Goal: Task Accomplishment & Management: Manage account settings

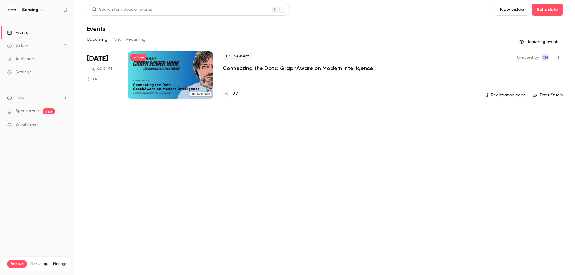
click at [22, 98] on span "Help" at bounding box center [20, 98] width 9 height 6
click at [95, 92] on link "Talk to [GEOGRAPHIC_DATA]" at bounding box center [111, 91] width 66 height 16
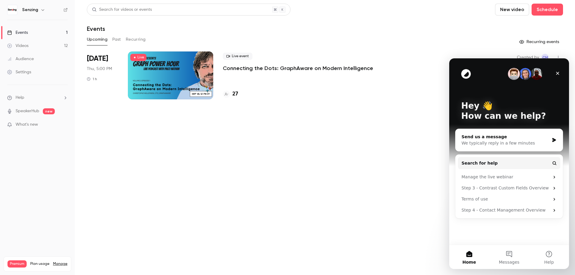
click at [496, 139] on div "Send us a message" at bounding box center [505, 137] width 88 height 6
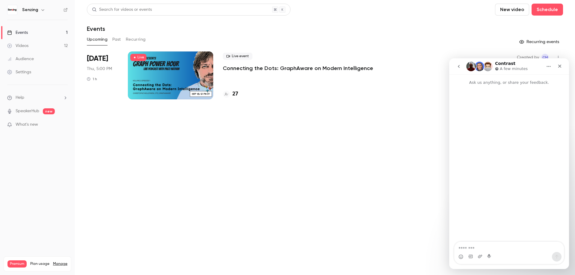
click at [461, 67] on icon "go back" at bounding box center [458, 66] width 5 height 5
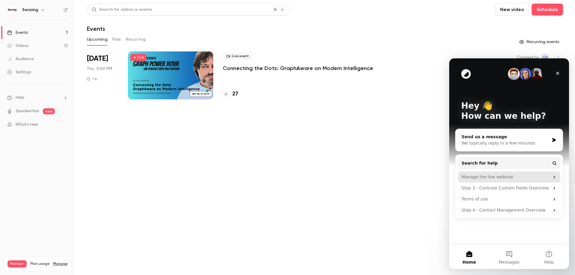
click at [490, 176] on div "Manage the live webinar" at bounding box center [505, 177] width 88 height 6
click at [485, 143] on div "We typically reply in a few minutes" at bounding box center [505, 143] width 88 height 6
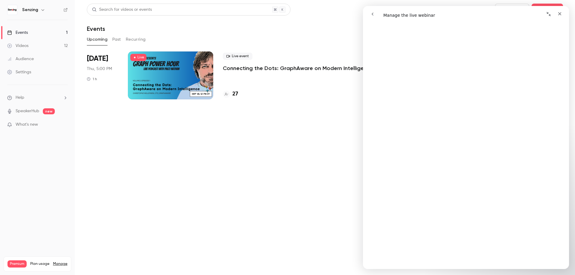
scroll to position [1849, 0]
click at [372, 15] on icon "go back" at bounding box center [372, 14] width 5 height 5
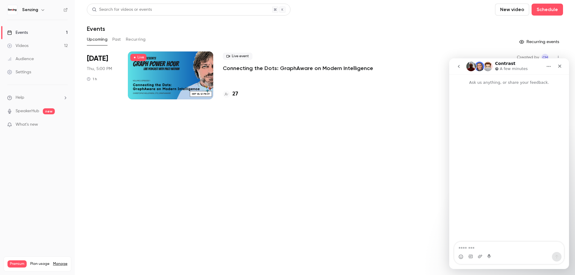
scroll to position [0, 0]
click at [498, 250] on textarea "Message…" at bounding box center [509, 247] width 110 height 10
click at [559, 65] on icon "Close" at bounding box center [559, 66] width 5 height 5
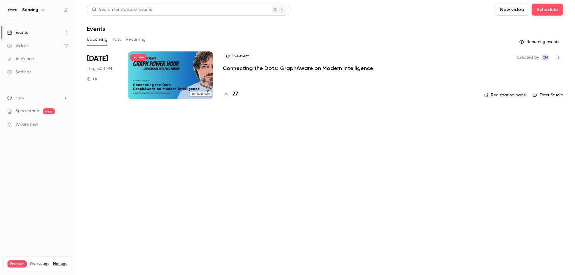
click at [246, 71] on p "Connecting the Dots: GraphAware on Modern Intelligence" at bounding box center [298, 68] width 150 height 7
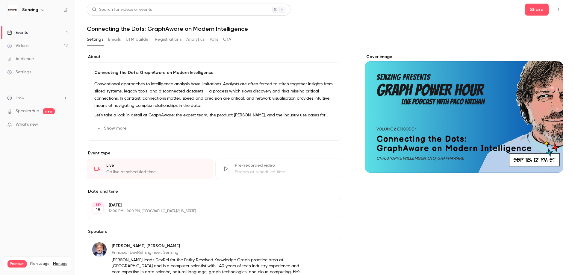
click at [114, 38] on button "Emails" at bounding box center [114, 40] width 13 height 10
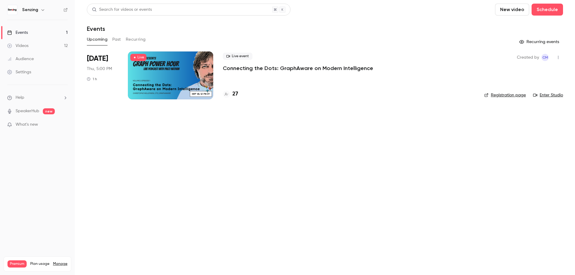
click at [500, 96] on link "Registration page" at bounding box center [505, 95] width 42 height 6
click at [193, 74] on div at bounding box center [170, 75] width 85 height 48
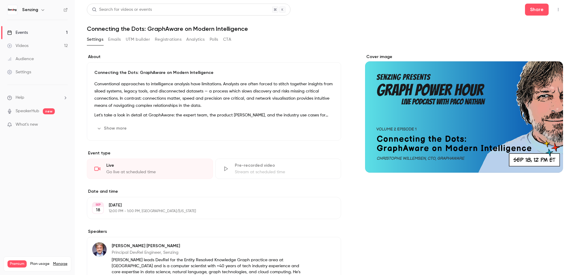
click at [113, 42] on button "Emails" at bounding box center [114, 40] width 13 height 10
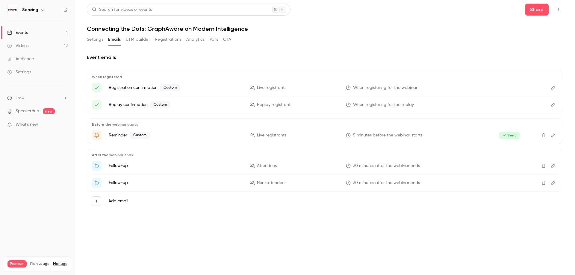
click at [556, 166] on button "Edit" at bounding box center [553, 166] width 10 height 10
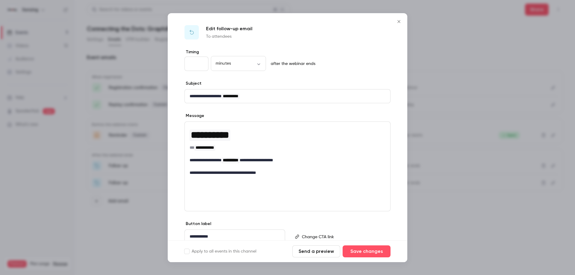
click at [397, 22] on icon "Close" at bounding box center [398, 21] width 7 height 5
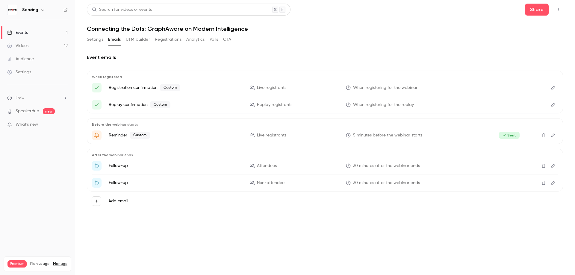
click at [551, 166] on icon "Edit" at bounding box center [553, 166] width 5 height 4
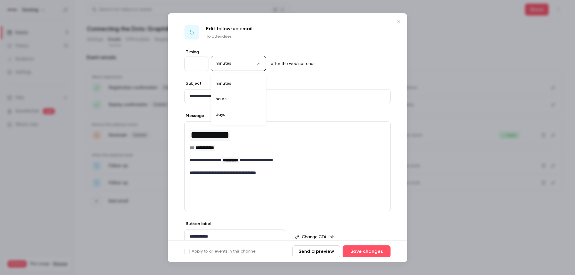
click at [237, 61] on body "**********" at bounding box center [287, 137] width 575 height 275
drag, startPoint x: 226, startPoint y: 110, endPoint x: 212, endPoint y: 80, distance: 33.2
click at [226, 110] on li "days" at bounding box center [238, 115] width 55 height 16
type input "****"
drag, startPoint x: 195, startPoint y: 64, endPoint x: 185, endPoint y: 63, distance: 9.7
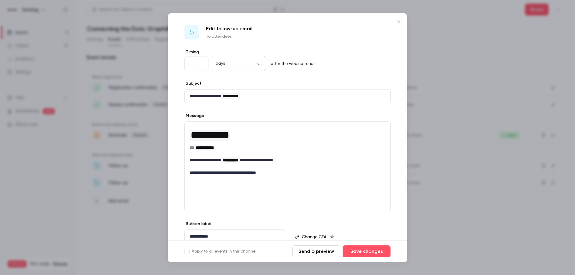
click at [186, 63] on input "**" at bounding box center [196, 64] width 24 height 14
type input "*"
click at [238, 79] on div "**********" at bounding box center [288, 157] width 240 height 216
click at [364, 253] on button "Save changes" at bounding box center [367, 252] width 48 height 12
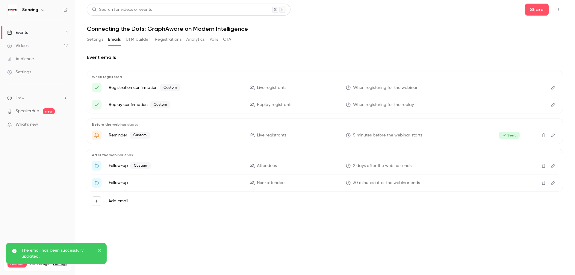
click at [551, 184] on icon "Edit" at bounding box center [553, 183] width 5 height 4
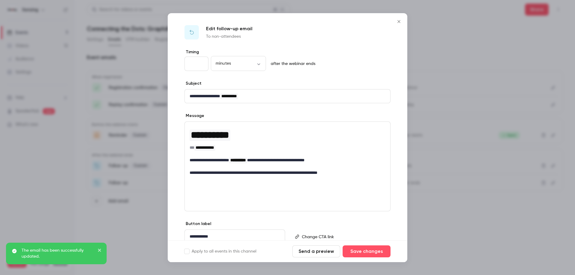
drag, startPoint x: 196, startPoint y: 64, endPoint x: 177, endPoint y: 64, distance: 19.2
click at [184, 64] on input "**" at bounding box center [196, 64] width 24 height 14
type input "*"
click at [249, 64] on body "**********" at bounding box center [287, 137] width 575 height 275
click at [225, 116] on li "days" at bounding box center [238, 115] width 55 height 16
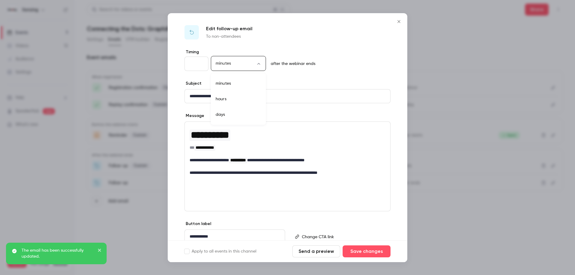
type input "****"
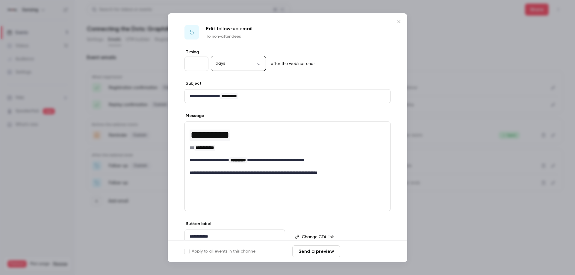
click at [363, 251] on button "Save changes" at bounding box center [367, 252] width 48 height 12
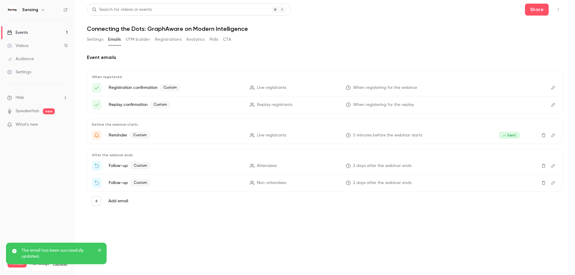
click at [241, 217] on div "Event emails When registered Registration confirmation Custom Live registrants …" at bounding box center [325, 135] width 476 height 176
click at [92, 41] on button "Settings" at bounding box center [95, 40] width 16 height 10
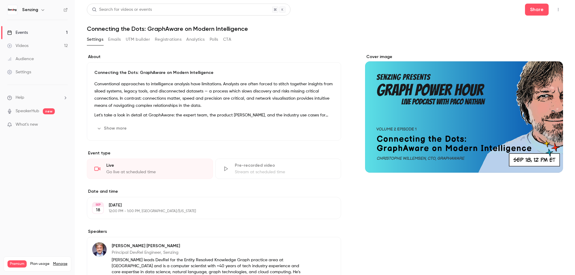
click at [120, 38] on button "Emails" at bounding box center [114, 40] width 13 height 10
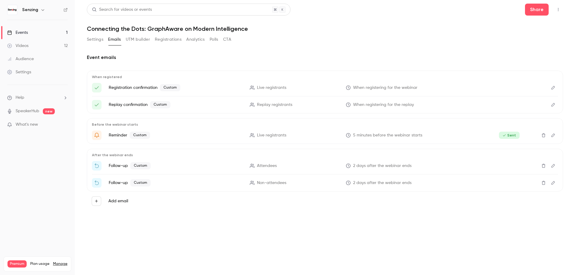
click at [554, 165] on icon "Edit" at bounding box center [553, 166] width 5 height 4
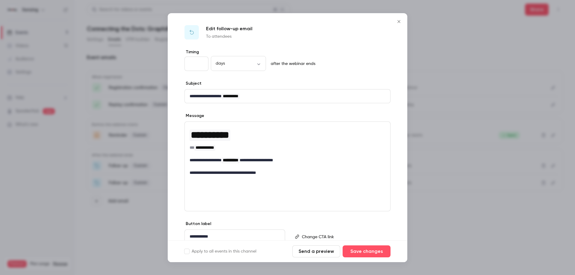
drag, startPoint x: 193, startPoint y: 65, endPoint x: 184, endPoint y: 65, distance: 8.7
click at [184, 65] on input "*" at bounding box center [196, 64] width 24 height 14
type input "*"
click at [364, 251] on button "Save changes" at bounding box center [367, 252] width 48 height 12
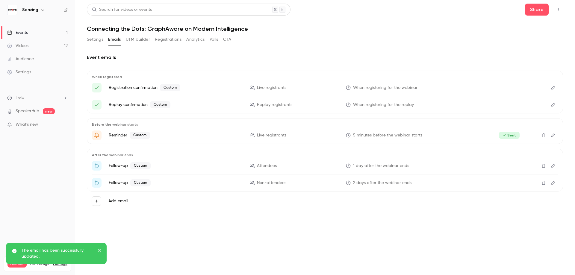
click at [554, 183] on icon "Edit" at bounding box center [553, 183] width 5 height 4
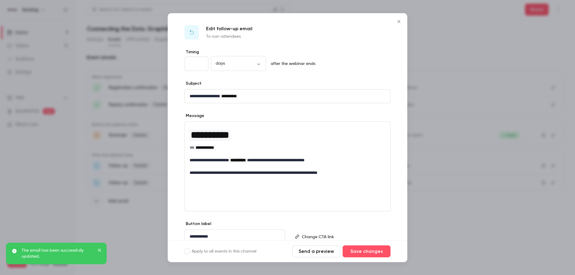
drag, startPoint x: 190, startPoint y: 63, endPoint x: 173, endPoint y: 64, distance: 17.1
click at [184, 63] on input "*" at bounding box center [196, 64] width 24 height 14
type input "*"
click at [367, 253] on button "Save changes" at bounding box center [367, 252] width 48 height 12
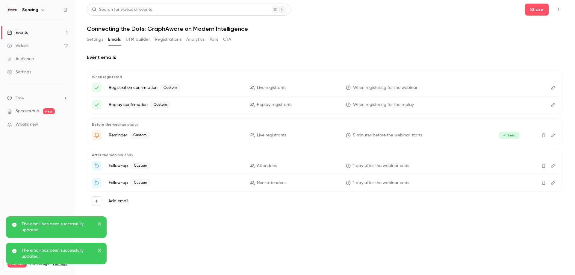
click at [86, 40] on main "Search for videos or events Share Connecting the Dots: GraphAware on Modern Int…" at bounding box center [325, 137] width 500 height 275
click at [91, 39] on button "Settings" at bounding box center [95, 40] width 16 height 10
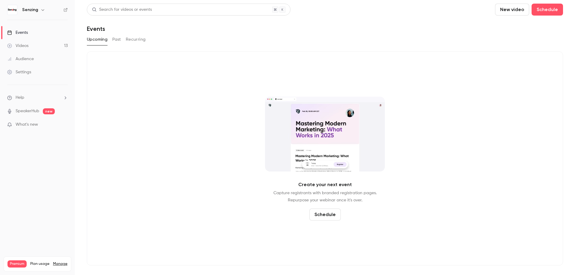
click at [116, 38] on button "Past" at bounding box center [116, 40] width 9 height 10
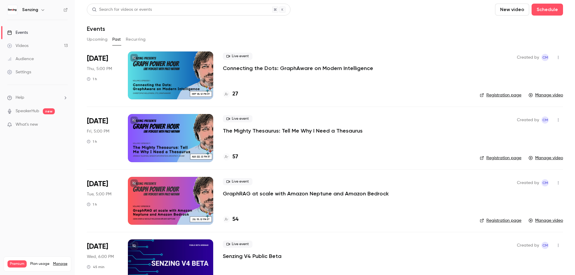
click at [182, 64] on div at bounding box center [170, 75] width 85 height 48
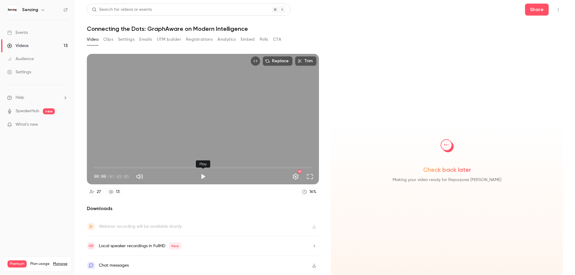
click at [202, 178] on button "Play" at bounding box center [203, 177] width 12 height 12
click at [102, 167] on span "00:04" at bounding box center [203, 168] width 218 height 10
click at [109, 167] on span "04:20" at bounding box center [203, 168] width 218 height 10
click at [134, 168] on span "04:20" at bounding box center [203, 168] width 218 height 10
click at [164, 168] on span "20:13" at bounding box center [203, 168] width 218 height 10
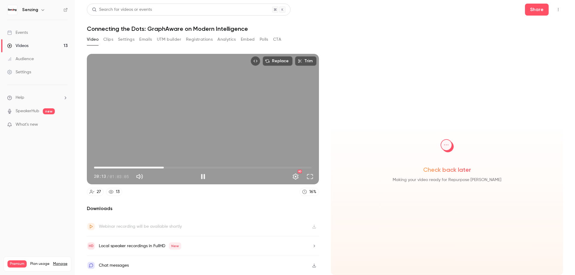
click at [199, 168] on span "20:13" at bounding box center [203, 168] width 218 height 10
click at [216, 167] on span "30:33" at bounding box center [203, 168] width 218 height 10
click at [245, 167] on span "35:14" at bounding box center [203, 168] width 218 height 10
click at [266, 169] on span "43:49" at bounding box center [203, 168] width 218 height 10
click at [281, 166] on span "50:02" at bounding box center [203, 168] width 218 height 10
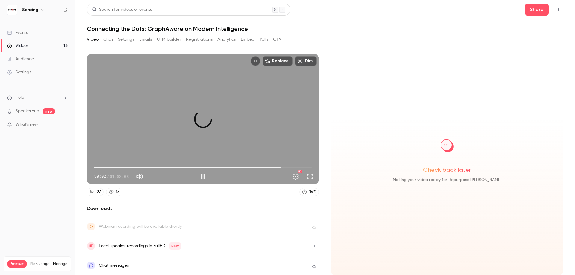
click at [299, 166] on span "54:04" at bounding box center [203, 168] width 218 height 10
click at [306, 167] on span "59:16" at bounding box center [203, 168] width 218 height 10
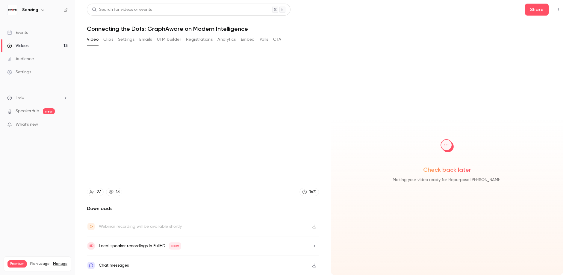
type input "******"
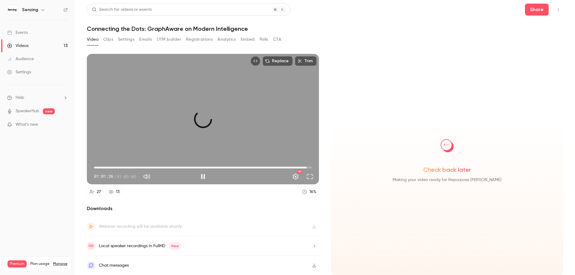
click at [146, 37] on button "Emails" at bounding box center [145, 40] width 13 height 10
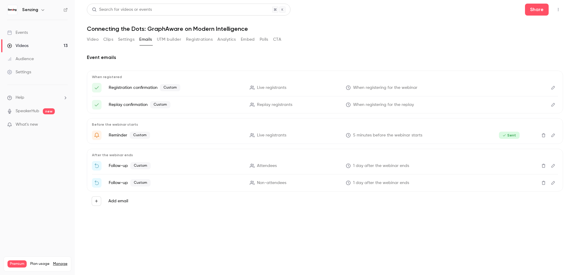
click at [553, 167] on icon "Edit" at bounding box center [553, 166] width 5 height 4
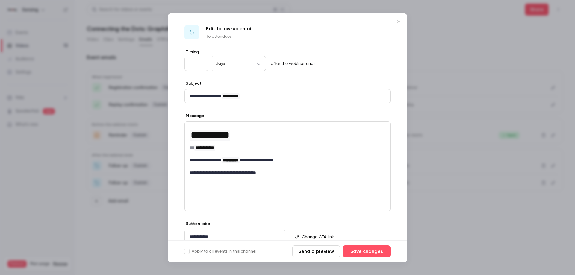
drag, startPoint x: 182, startPoint y: 63, endPoint x: 171, endPoint y: 63, distance: 11.4
click at [184, 63] on input "*" at bounding box center [196, 64] width 24 height 14
type input "**"
click at [246, 64] on body "**********" at bounding box center [287, 137] width 575 height 275
click at [233, 84] on li "minutes" at bounding box center [238, 84] width 55 height 16
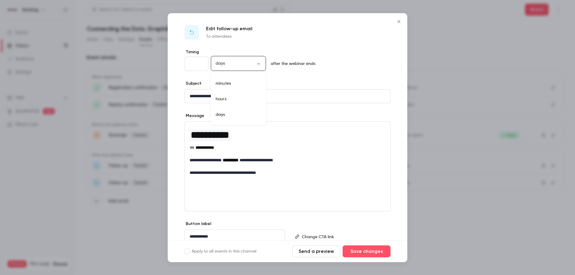
type input "*******"
click at [372, 252] on button "Save changes" at bounding box center [367, 252] width 48 height 12
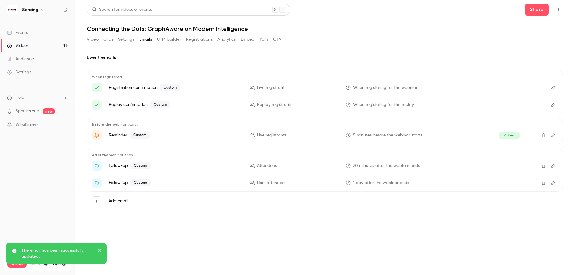
click at [553, 183] on icon "Edit" at bounding box center [553, 183] width 5 height 4
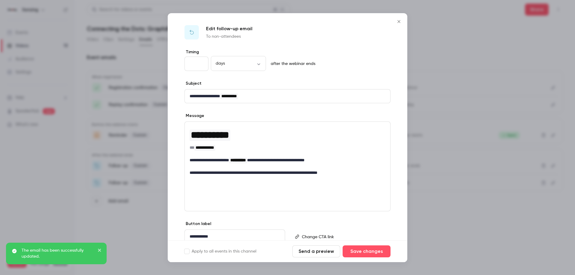
drag, startPoint x: 192, startPoint y: 63, endPoint x: 179, endPoint y: 64, distance: 13.2
click at [184, 64] on input "*" at bounding box center [196, 64] width 24 height 14
type input "**"
click at [245, 61] on body "**********" at bounding box center [287, 137] width 575 height 275
click at [240, 82] on li "minutes" at bounding box center [238, 84] width 55 height 16
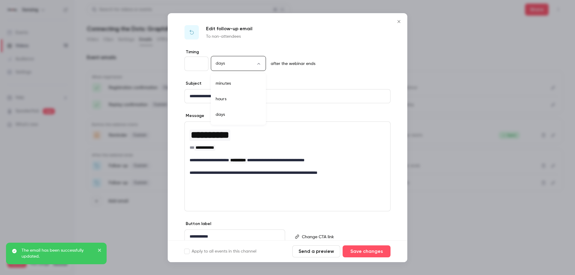
type input "*******"
click at [366, 251] on button "Save changes" at bounding box center [367, 252] width 48 height 12
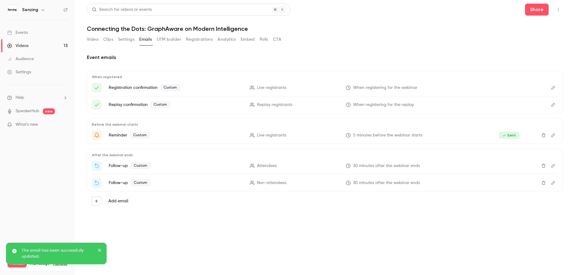
click at [94, 39] on button "Video" at bounding box center [93, 40] width 12 height 10
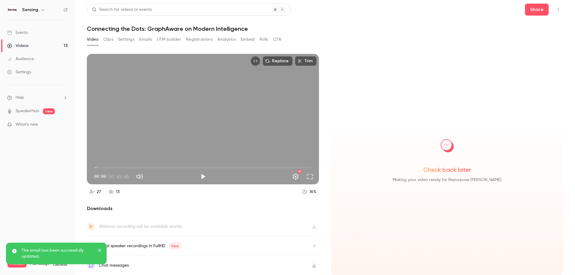
click at [119, 168] on span "00:00" at bounding box center [203, 168] width 218 height 10
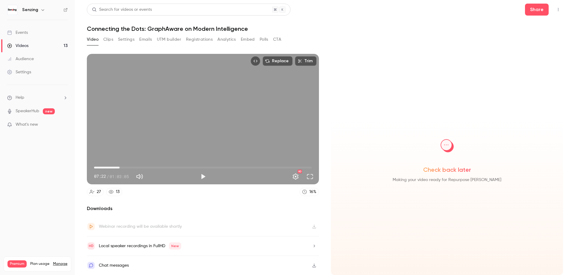
click at [200, 175] on button "Play" at bounding box center [203, 177] width 12 height 12
click at [154, 167] on span "17:26" at bounding box center [203, 168] width 218 height 10
click at [188, 166] on span "17:27" at bounding box center [203, 168] width 218 height 10
click at [219, 166] on span "36:21" at bounding box center [203, 168] width 218 height 10
click at [259, 167] on span "36:22" at bounding box center [203, 168] width 218 height 10
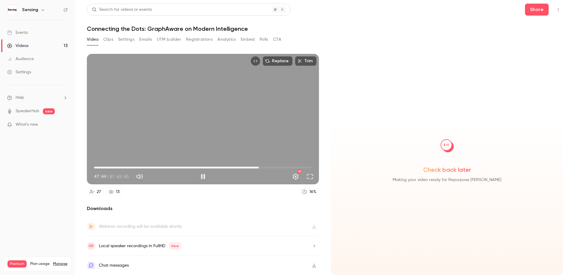
click at [285, 166] on span "47:44" at bounding box center [203, 168] width 218 height 10
click at [299, 167] on span "59:26" at bounding box center [203, 168] width 218 height 10
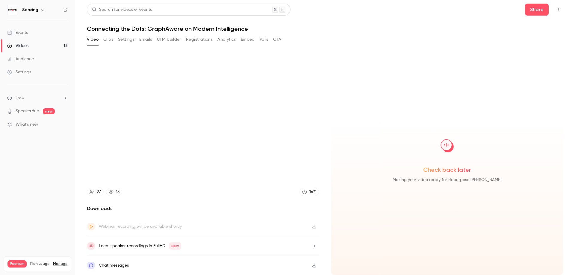
type input "**********"
